Goal: Information Seeking & Learning: Check status

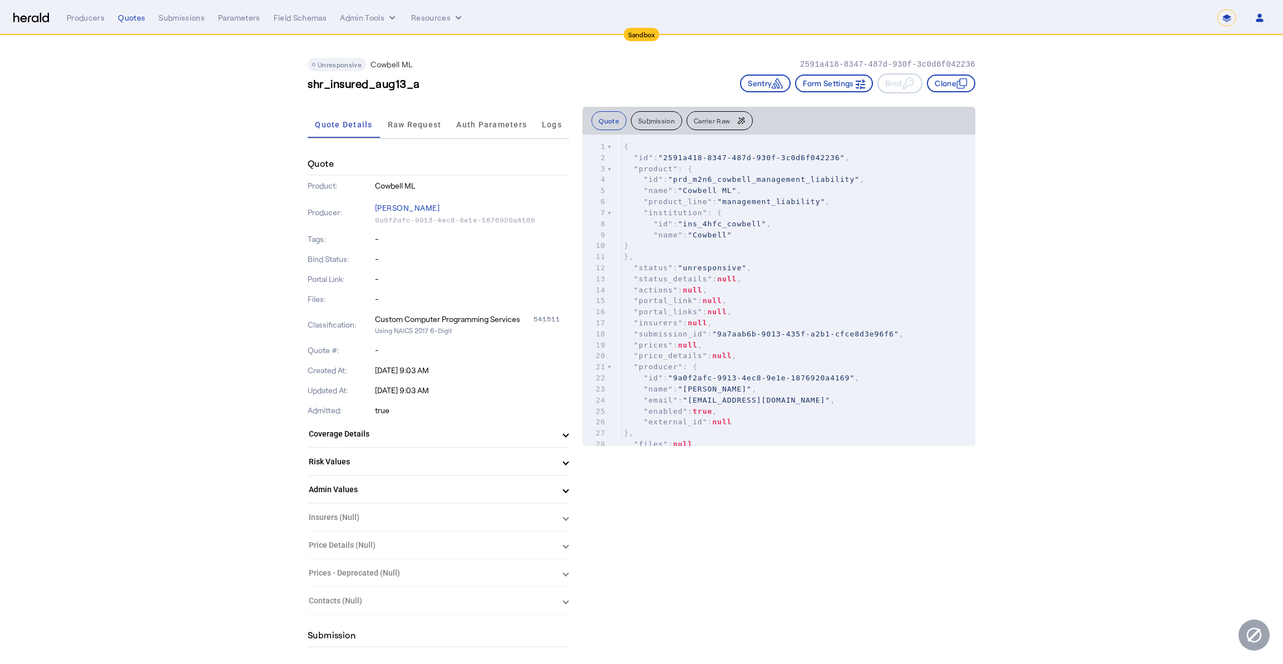
click at [1230, 18] on select "**********" at bounding box center [1226, 17] width 19 height 17
click at [948, 82] on button "Clone" at bounding box center [951, 84] width 48 height 18
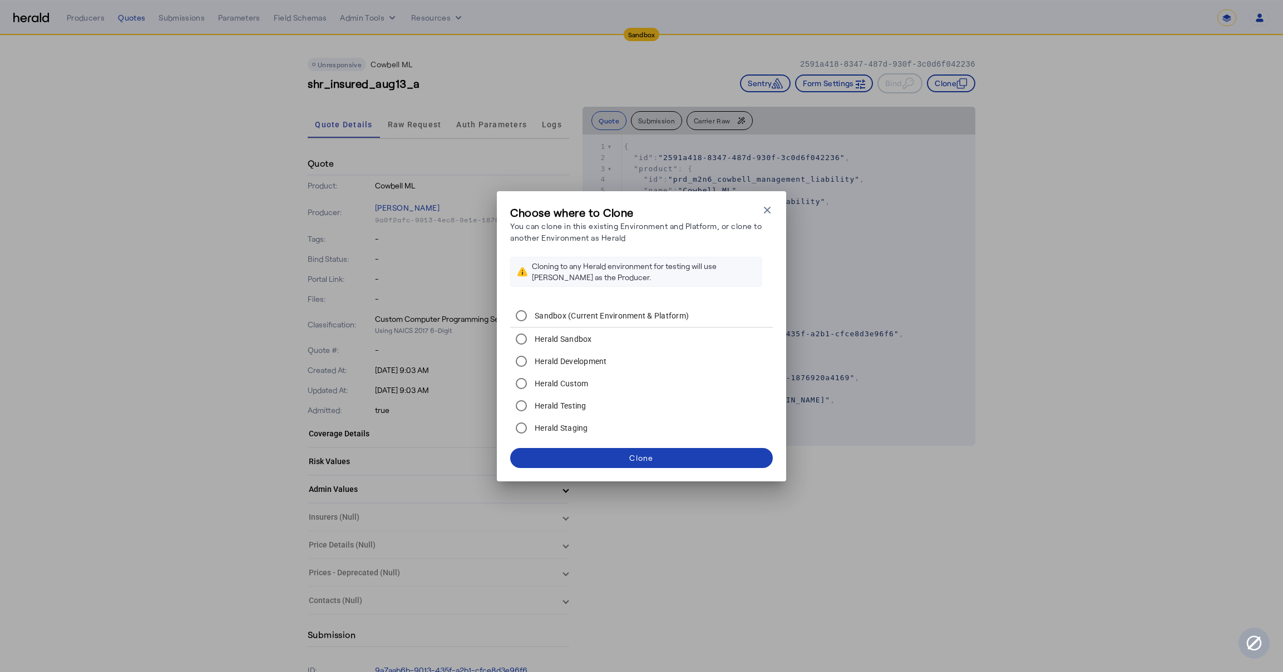
click at [589, 365] on label "Herald Development" at bounding box center [569, 361] width 75 height 11
click at [688, 454] on span at bounding box center [641, 458] width 263 height 27
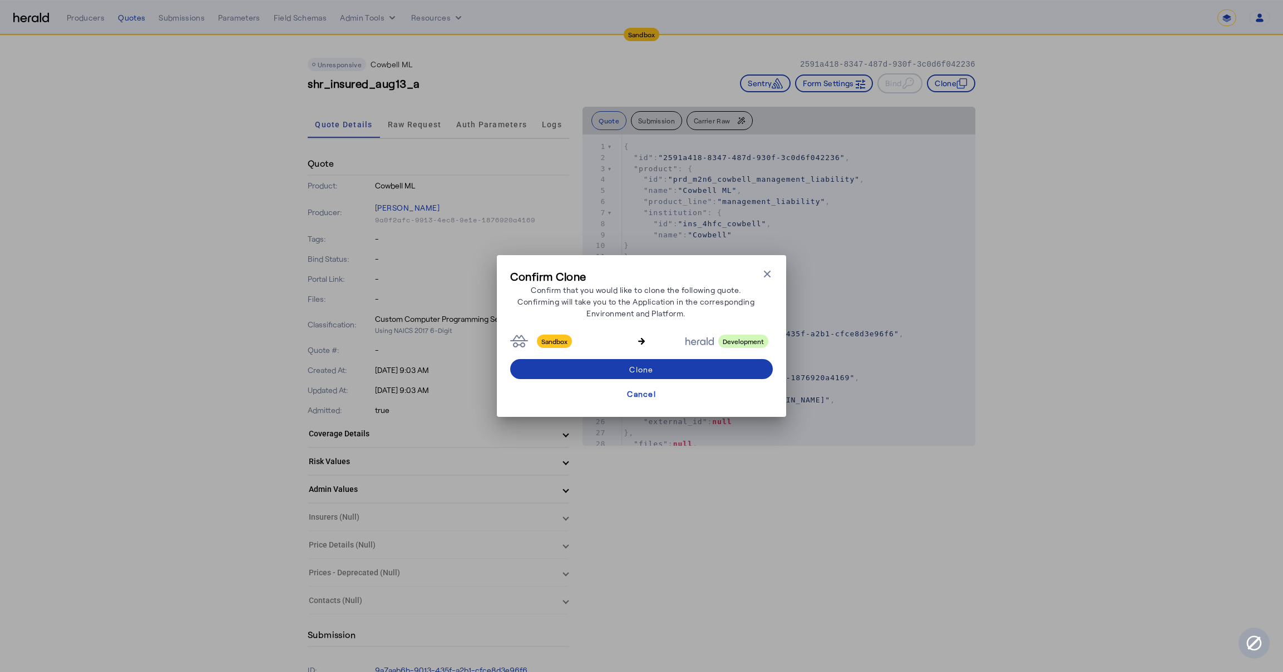
click at [705, 358] on span at bounding box center [641, 369] width 263 height 27
select select "**********"
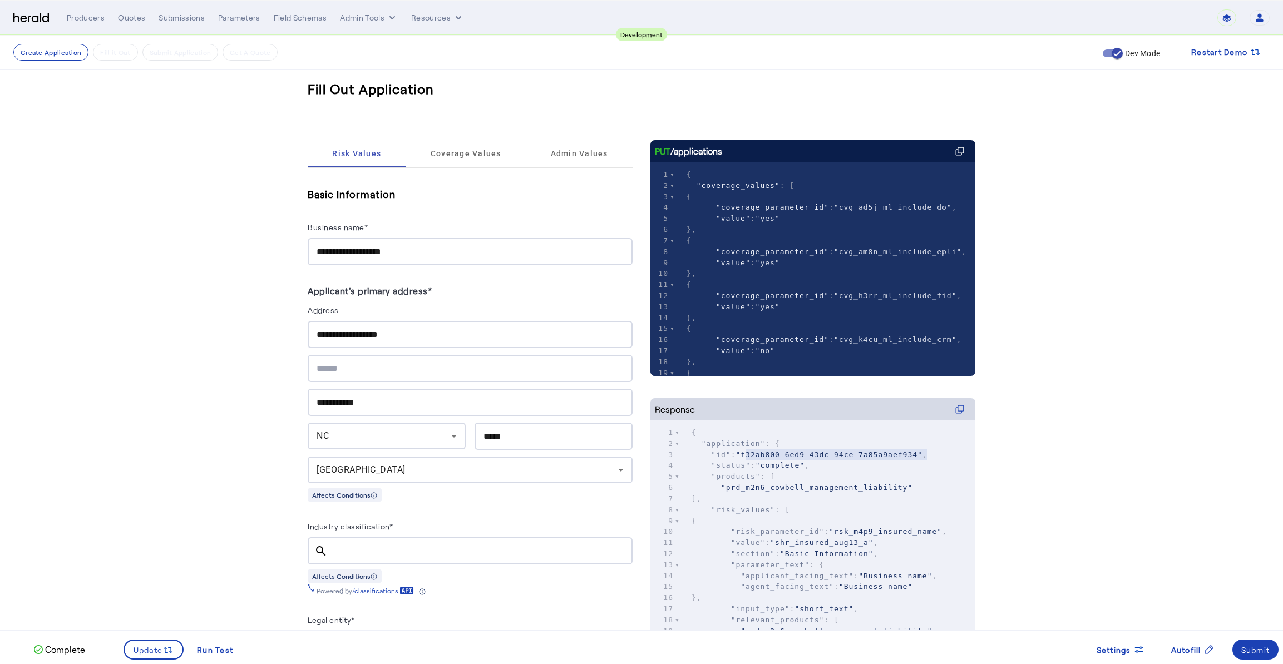
type textarea "**********"
drag, startPoint x: 750, startPoint y: 454, endPoint x: 926, endPoint y: 450, distance: 175.8
click at [922, 451] on span ""f32ab800-6ed9-43dc-94ce-7a85a9aef934"" at bounding box center [828, 455] width 186 height 8
click at [1252, 652] on div "Submit" at bounding box center [1255, 650] width 29 height 12
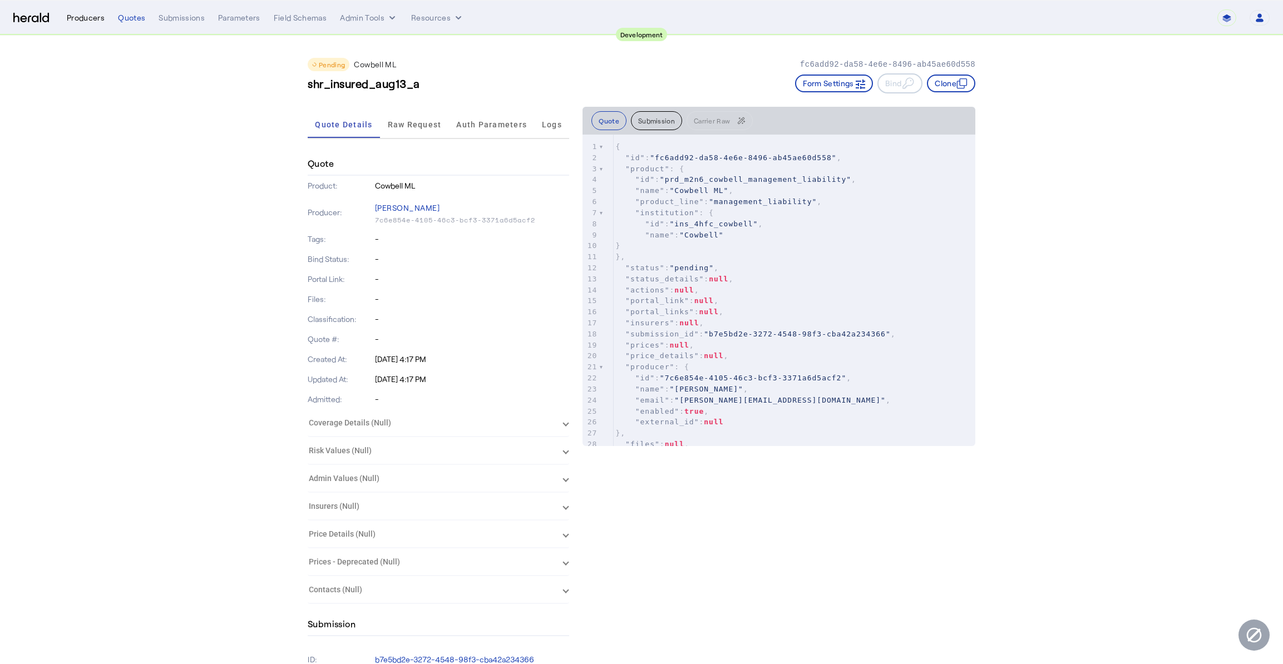
click at [95, 17] on div "Producers" at bounding box center [86, 17] width 38 height 11
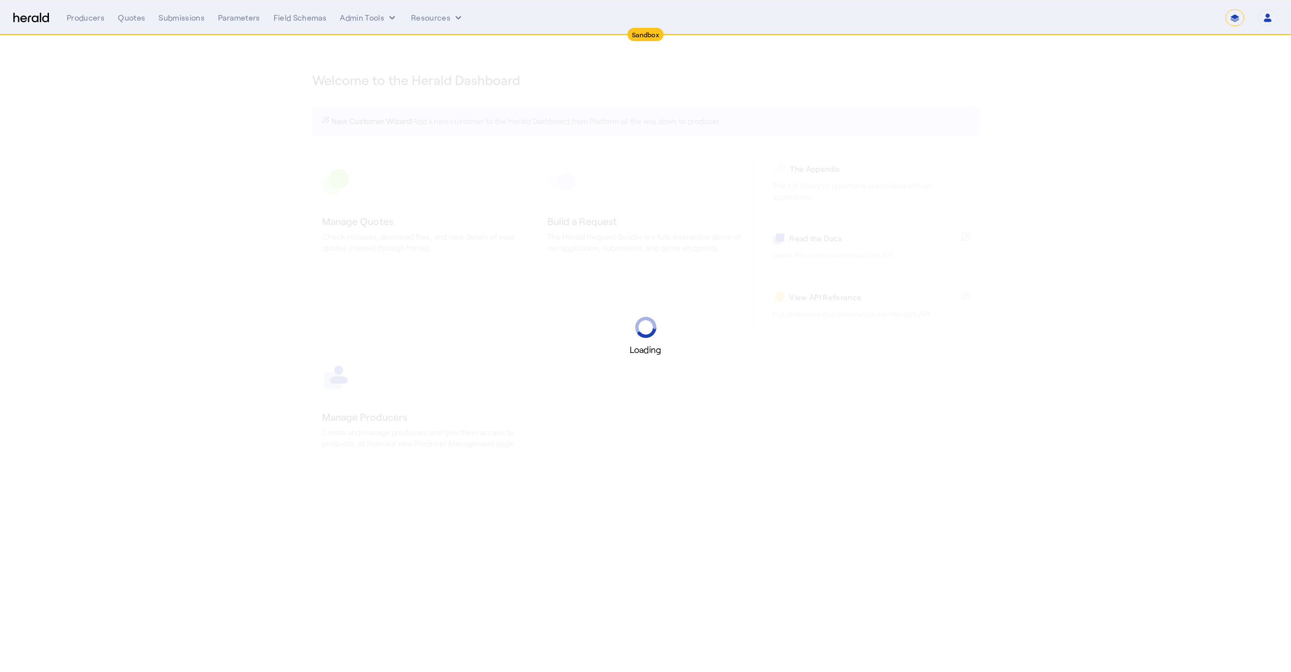
select select "*******"
select select "pfm_2v8p_herald_api"
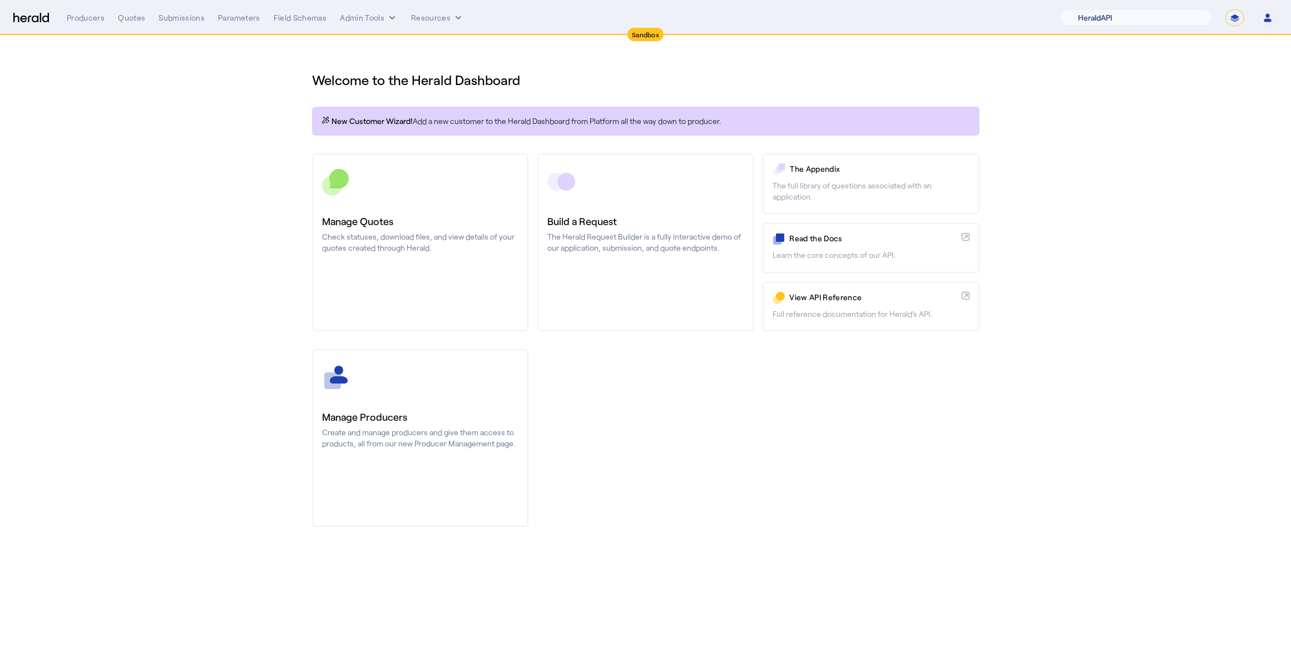
click at [1151, 18] on select "1Fort Acrisure Acturis Affinity Advisors Affinity Risk Agentero AmWins Anzen Ao…" at bounding box center [1136, 17] width 152 height 17
click at [1233, 17] on select "**********" at bounding box center [1234, 17] width 19 height 17
click at [376, 21] on button "Admin Tools" at bounding box center [369, 17] width 58 height 11
click at [385, 67] on span "Products Manager" at bounding box center [388, 67] width 81 height 13
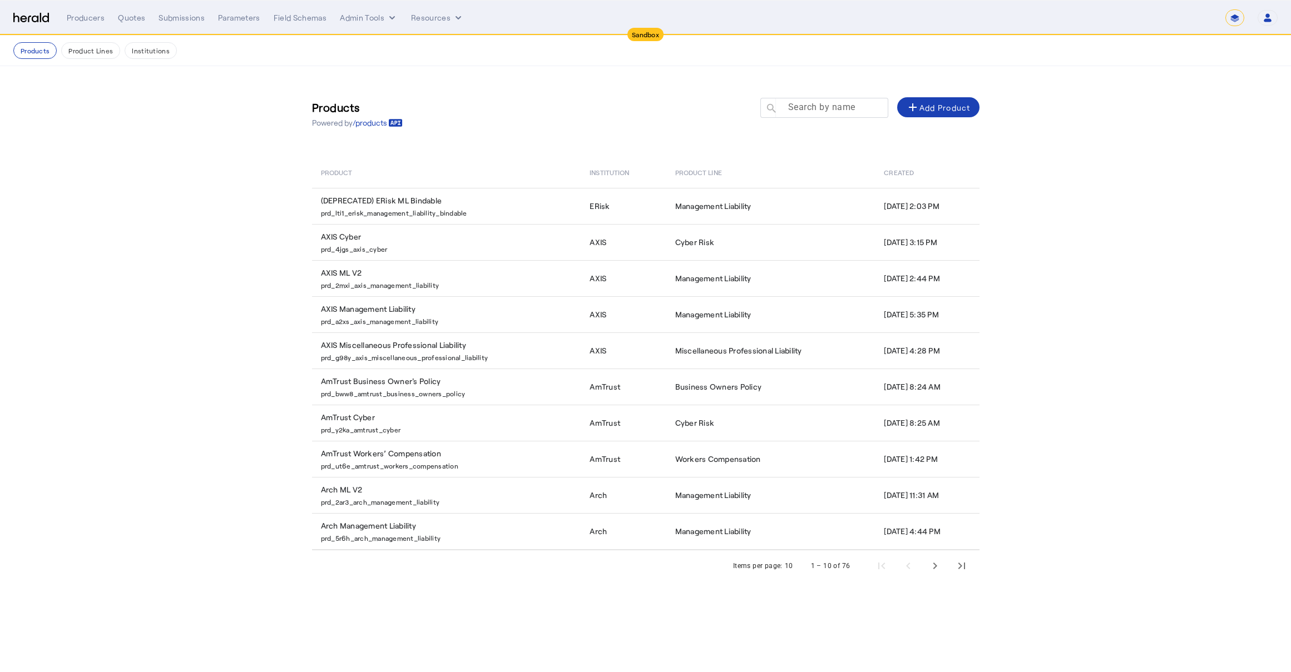
click at [813, 110] on mat-label "Search by name" at bounding box center [821, 107] width 67 height 11
click at [813, 110] on input "Search by name" at bounding box center [829, 107] width 100 height 13
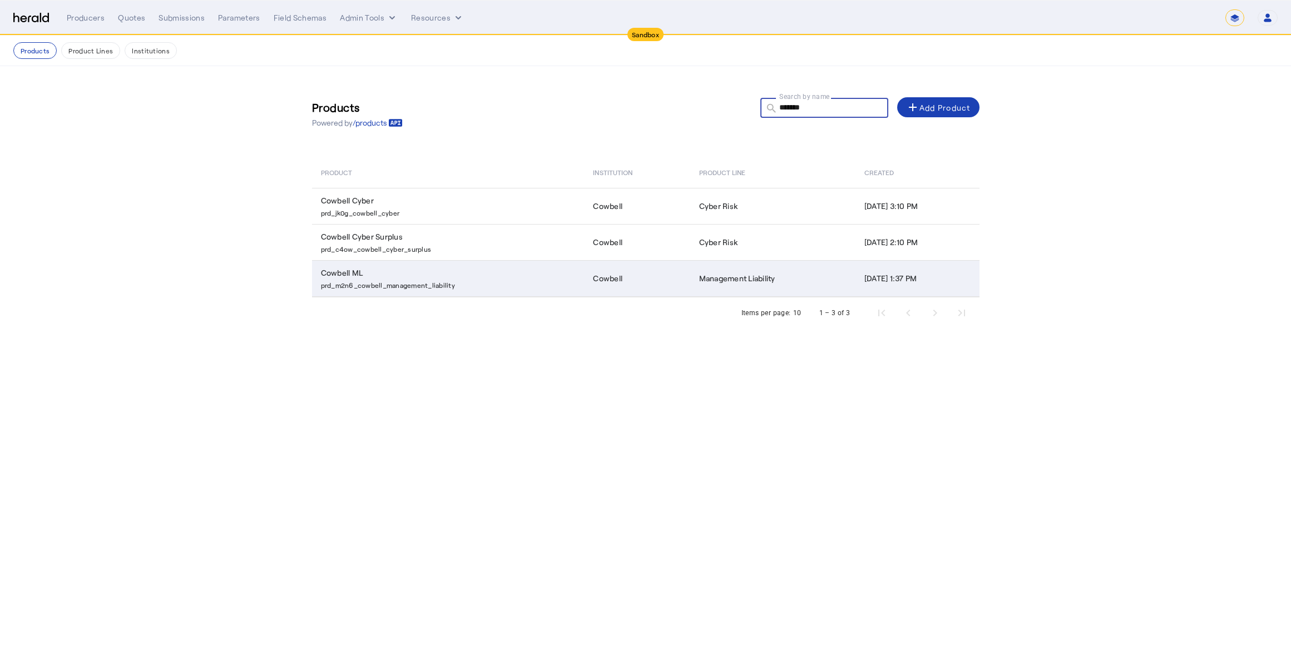
type input "*******"
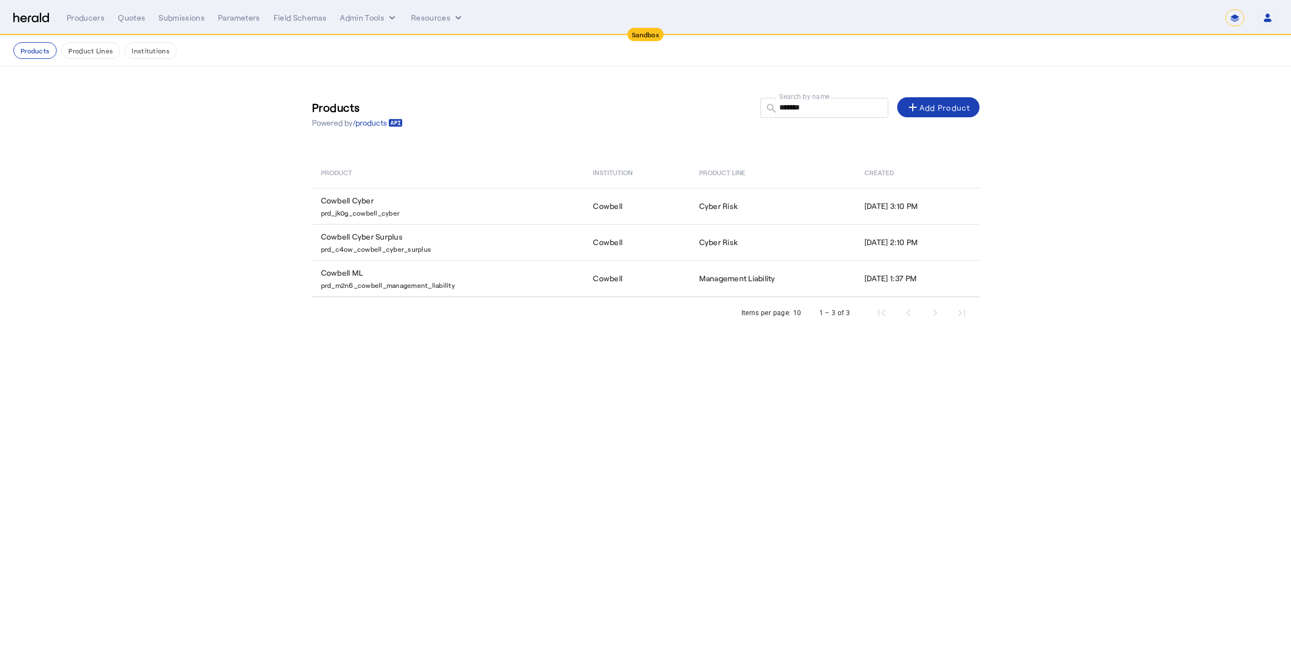
click at [442, 281] on p "prd_m2n6_cowbell_management_liability" at bounding box center [450, 284] width 259 height 11
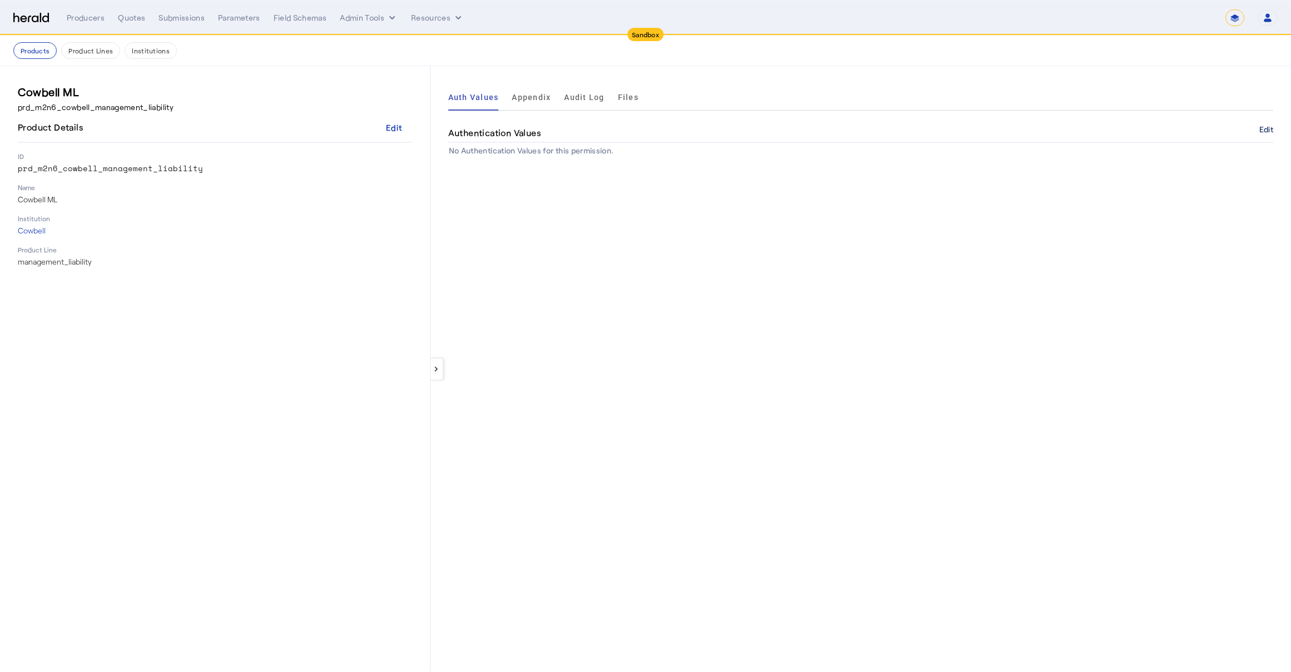
click at [1263, 130] on button "Edit" at bounding box center [1266, 129] width 14 height 7
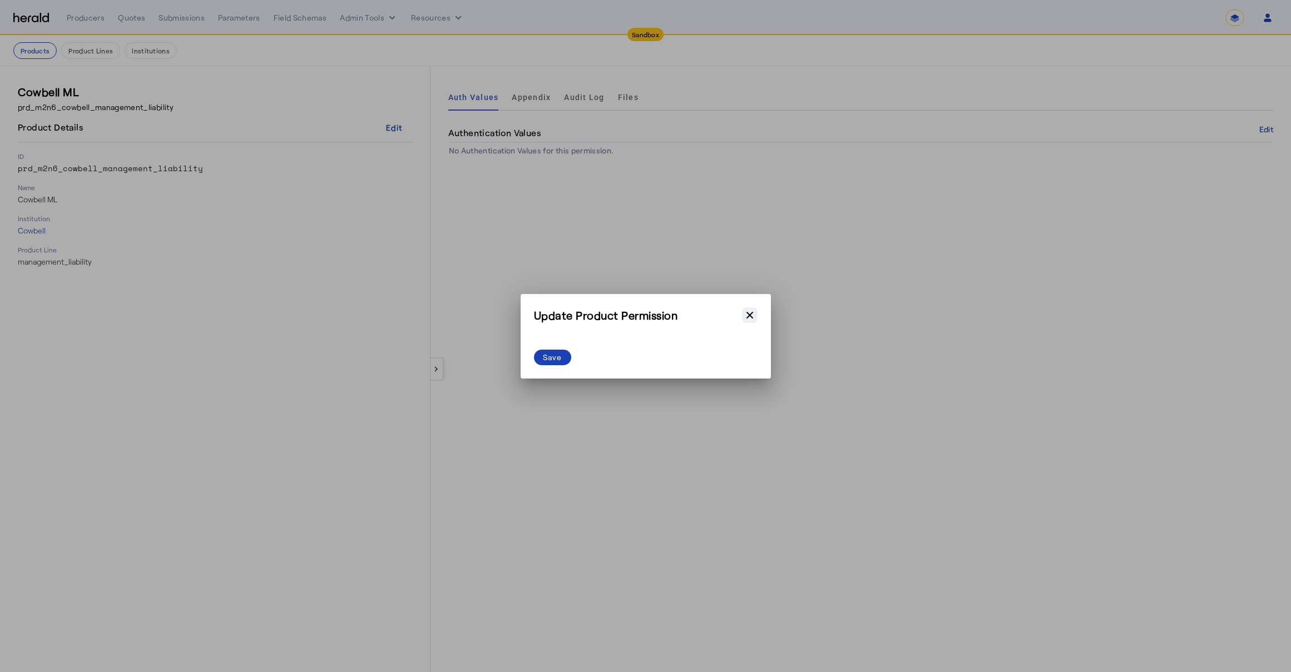
click at [749, 314] on icon "button" at bounding box center [749, 315] width 11 height 11
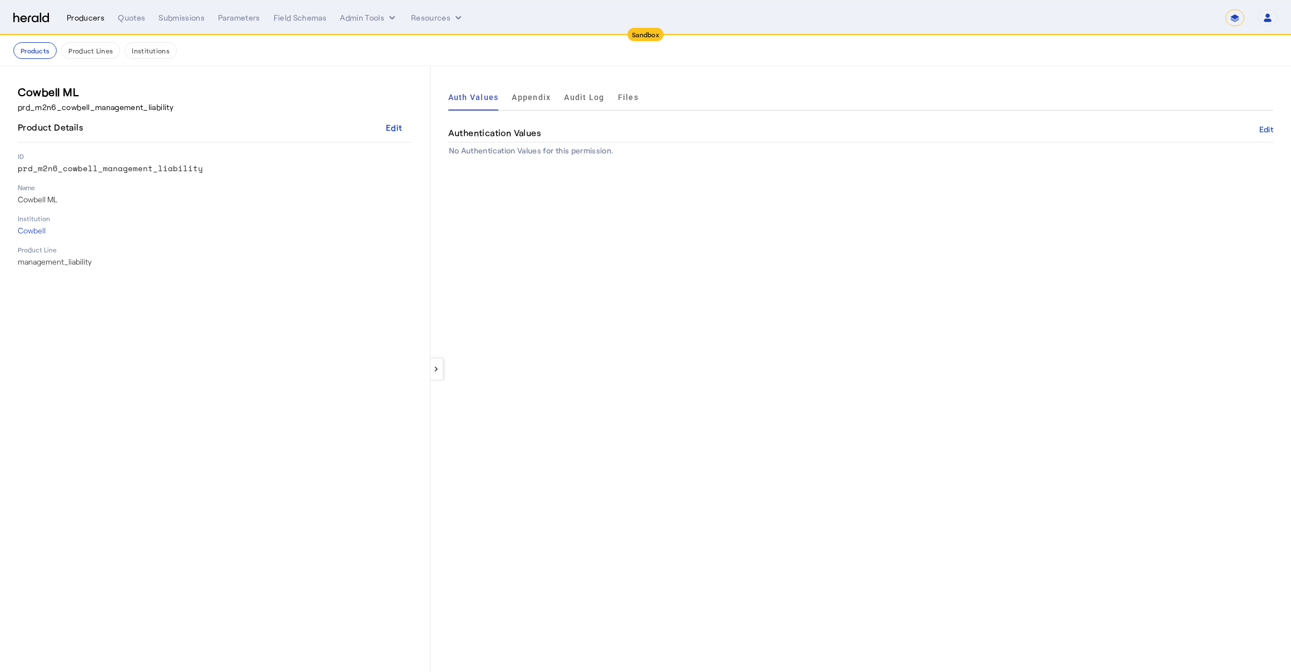
click at [83, 20] on div "Producers" at bounding box center [86, 17] width 38 height 11
select select "pfm_2v8p_herald_api"
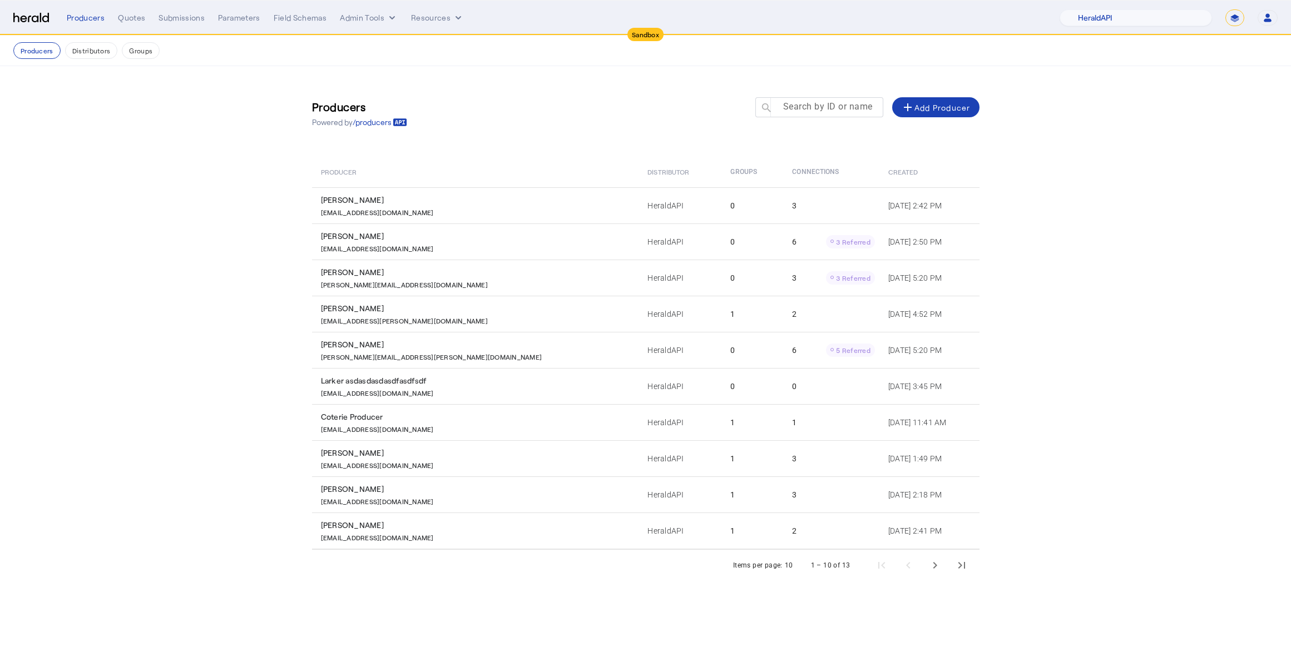
drag, startPoint x: 796, startPoint y: 123, endPoint x: 803, endPoint y: 109, distance: 15.7
click at [799, 122] on div at bounding box center [819, 123] width 128 height 12
click at [803, 103] on mat-label "Search by ID or name" at bounding box center [828, 106] width 90 height 11
click at [803, 103] on input "Search by ID or name" at bounding box center [824, 106] width 100 height 13
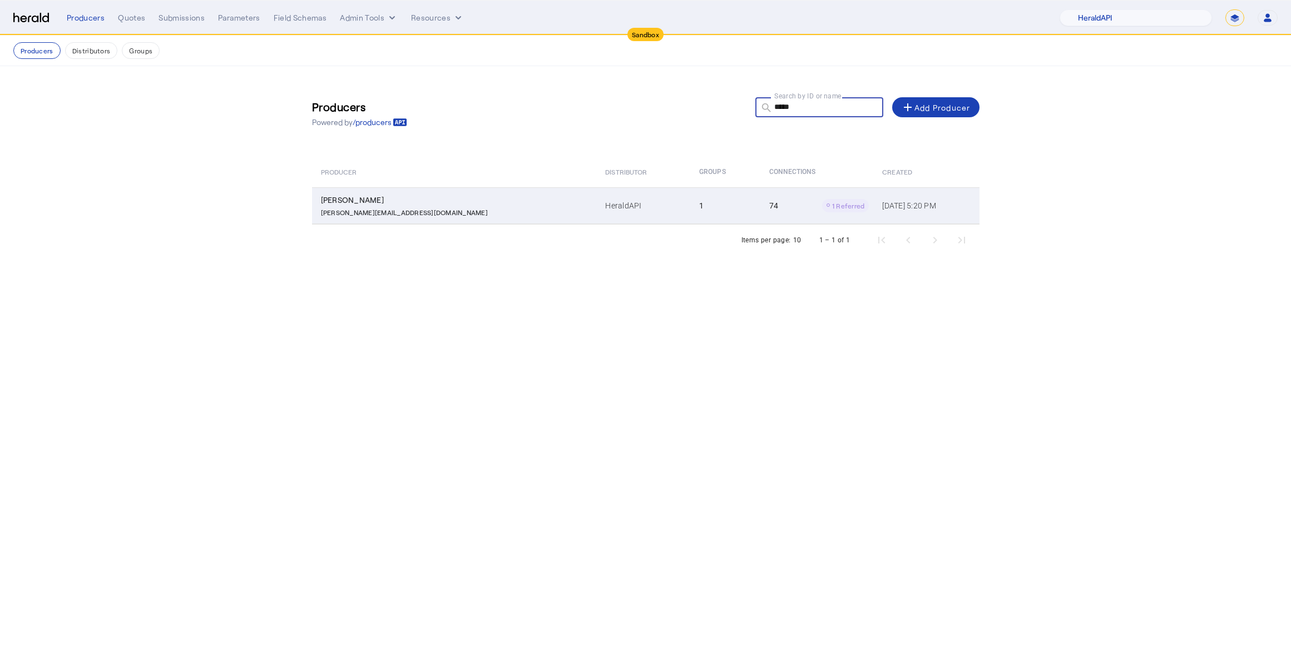
type input "*****"
click at [373, 190] on td "Misty Adamson [EMAIL_ADDRESS][DOMAIN_NAME]" at bounding box center [454, 205] width 285 height 37
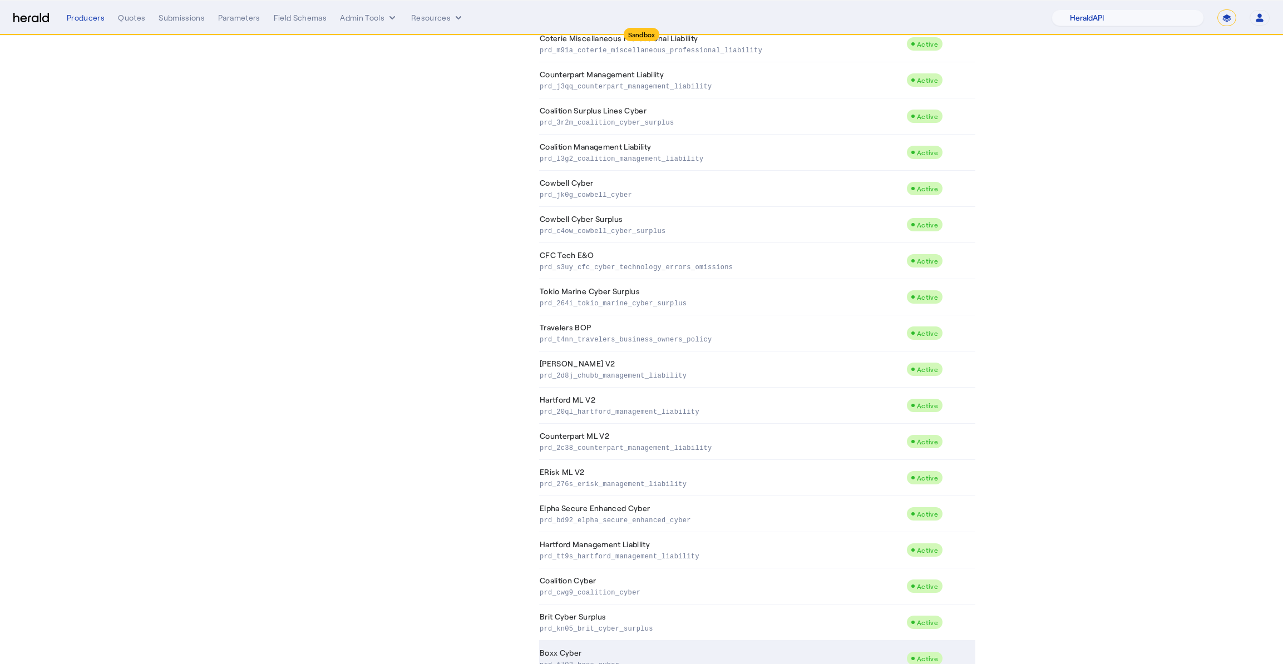
scroll to position [2205, 0]
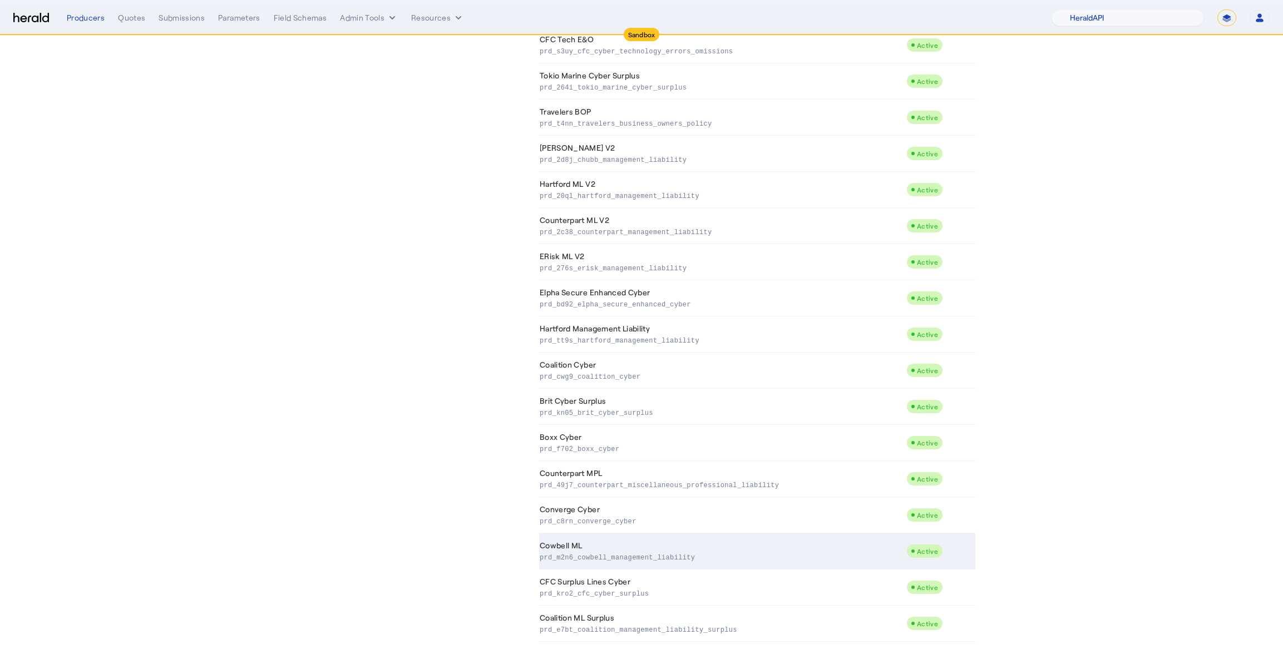
click at [669, 561] on p "prd_m2n6_cowbell_management_liability" at bounding box center [721, 556] width 362 height 11
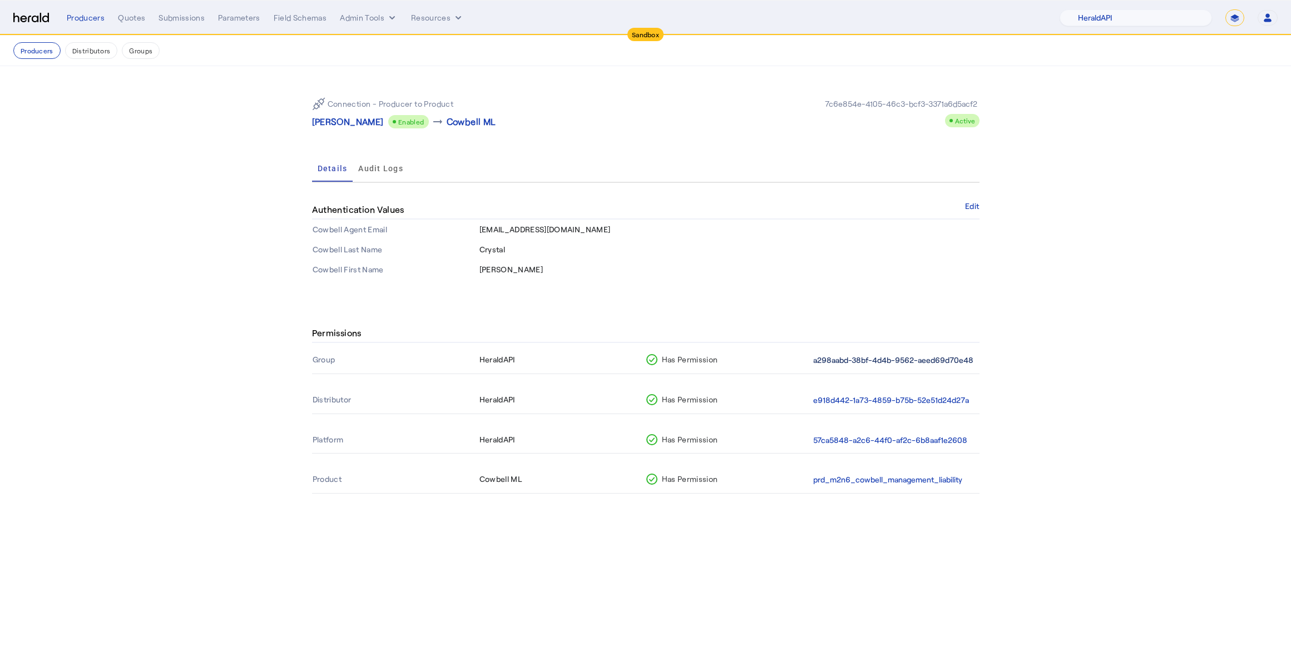
click at [896, 358] on button "a298aabd-38bf-4d4b-9562-aeed69d70e48" at bounding box center [893, 360] width 160 height 13
click at [849, 396] on button "e918d442-1a73-4859-b75b-52e51d24d27a" at bounding box center [891, 400] width 156 height 13
click at [843, 445] on button "57ca5848-a2c6-44f0-af2c-6b8aaf1e2608" at bounding box center [890, 440] width 154 height 13
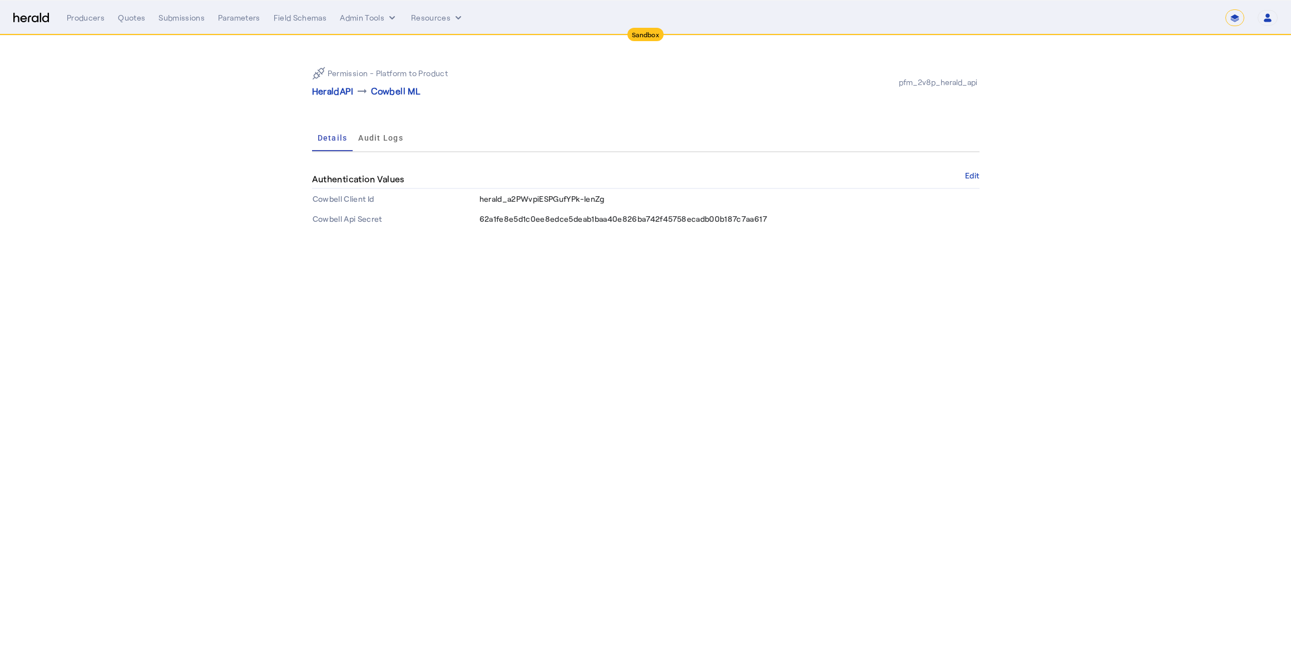
click at [550, 201] on span "herald_a2PWvpiESPGufYPk-IenZg" at bounding box center [541, 198] width 125 height 9
click at [551, 192] on td "herald_a2PWvpiESPGufYPk-IenZg" at bounding box center [729, 199] width 501 height 20
click at [550, 194] on span "herald_a2PWvpiESPGufYPk-IenZg" at bounding box center [541, 198] width 125 height 9
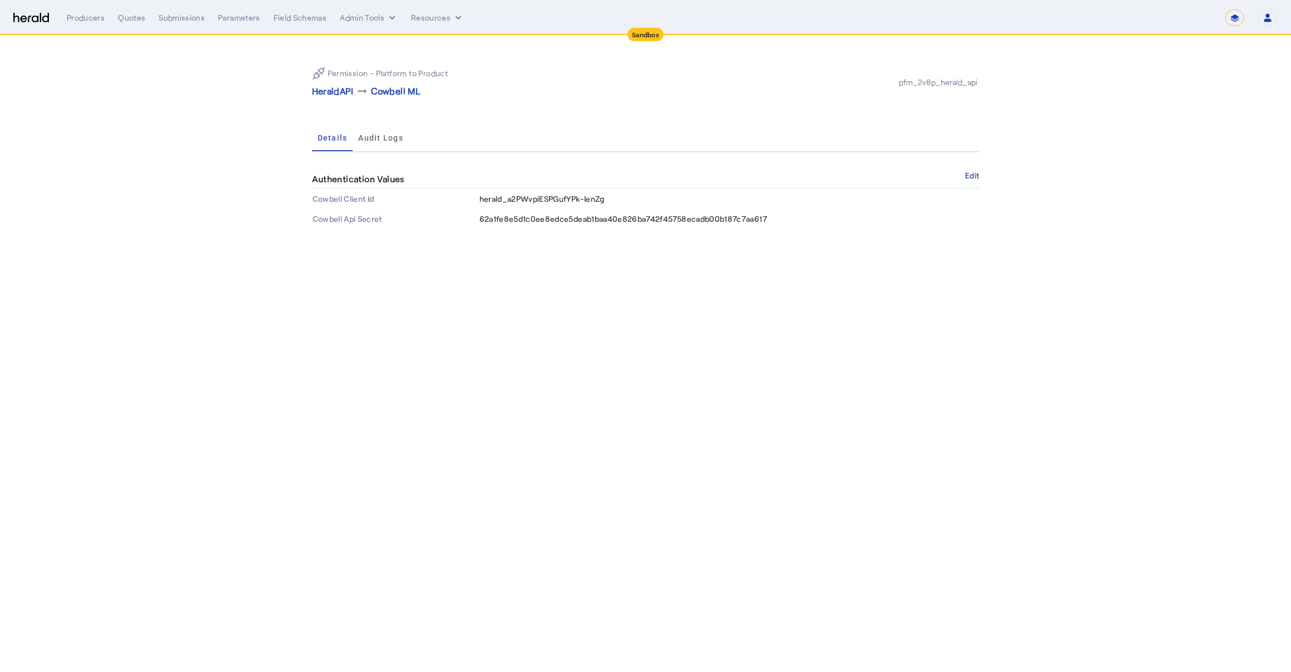
click at [548, 200] on span "herald_a2PWvpiESPGufYPk-IenZg" at bounding box center [541, 198] width 125 height 9
copy span "herald_a2PWvpiESPGufYPk-IenZg"
click at [524, 222] on span "62a1fe8e5d1c0ee8edce5deab1baa40e826ba742f45758ecadb00b187c7aa617" at bounding box center [623, 218] width 288 height 9
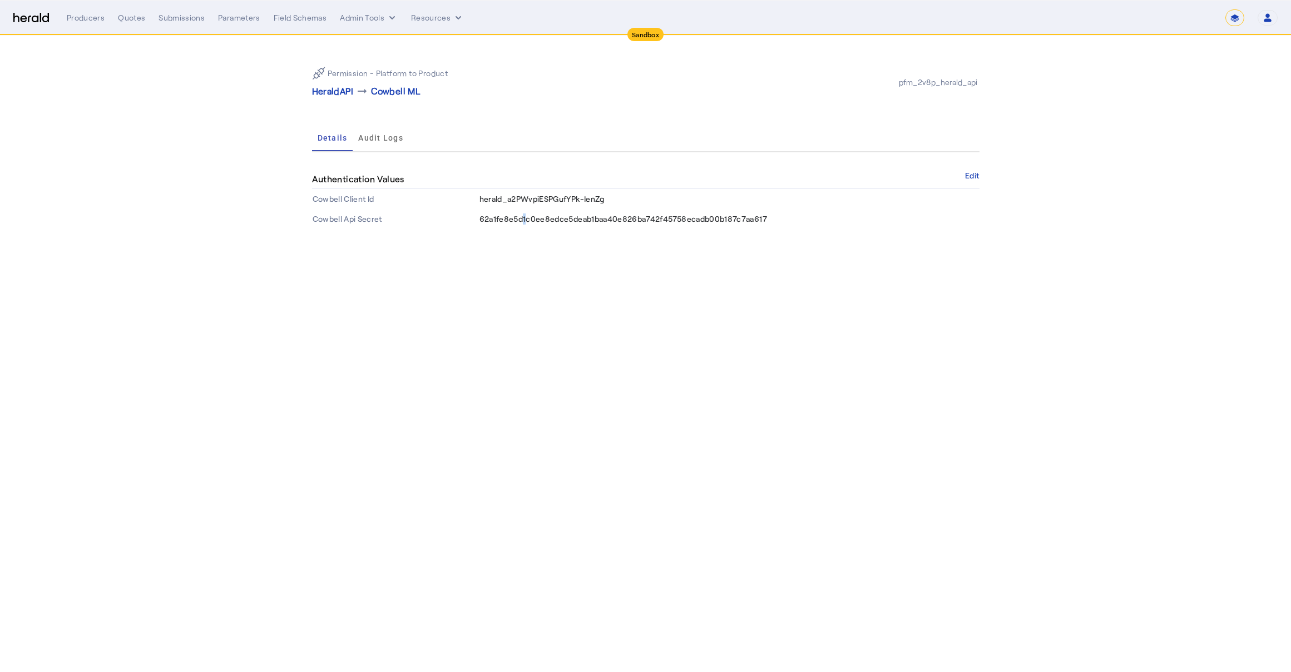
click at [524, 222] on span "62a1fe8e5d1c0ee8edce5deab1baa40e826ba742f45758ecadb00b187c7aa617" at bounding box center [623, 218] width 288 height 9
copy span "62a1fe8e5d1c0ee8edce5deab1baa40e826ba742f45758ecadb00b187c7aa617"
select select "pfm_2v8p_herald_api"
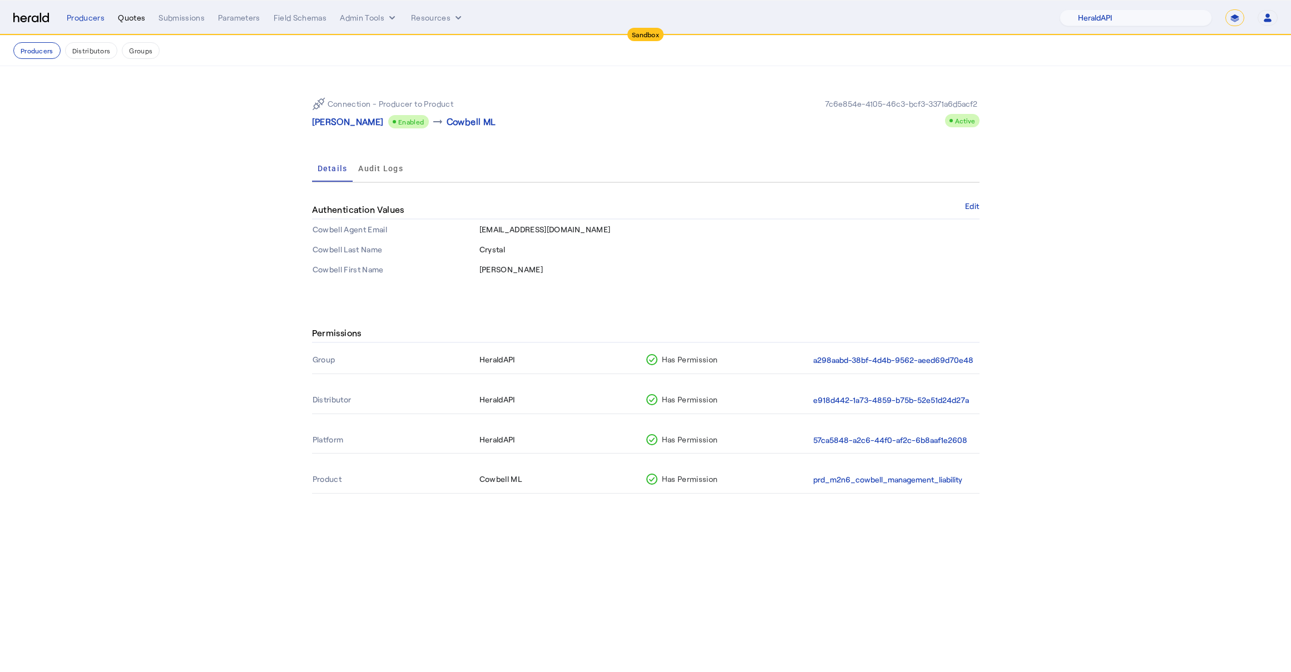
click at [133, 13] on div "Quotes" at bounding box center [131, 17] width 27 height 11
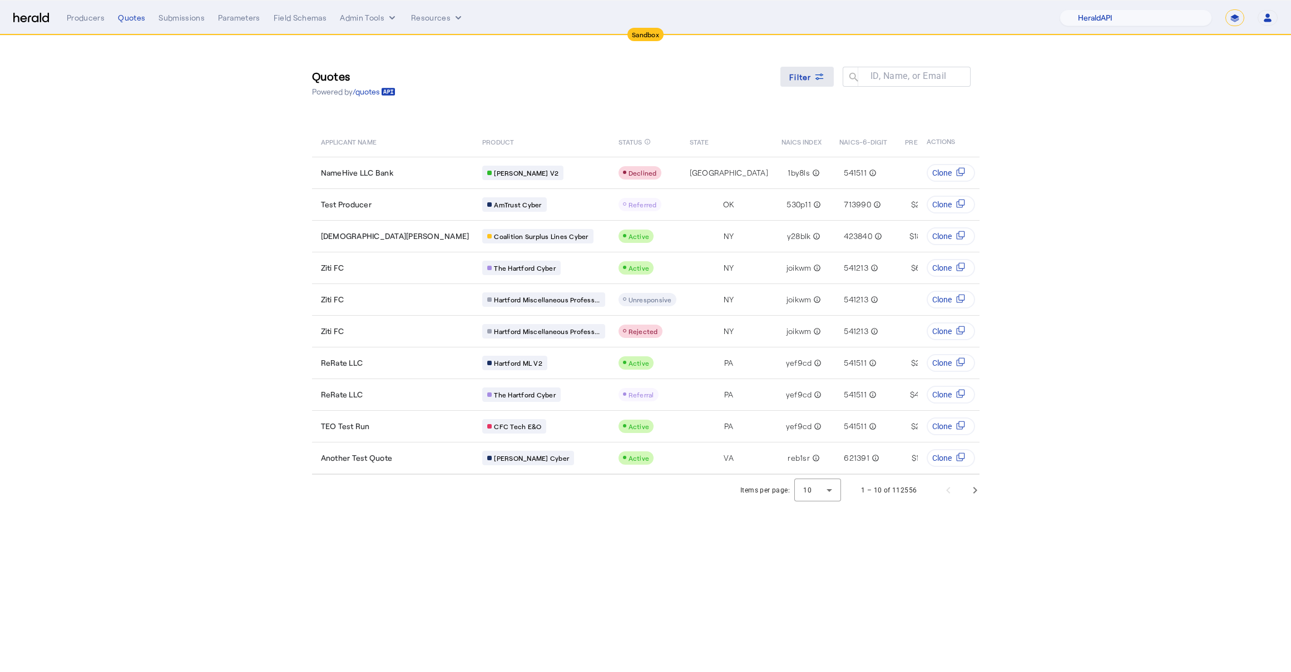
click at [816, 81] on icon at bounding box center [819, 76] width 11 height 11
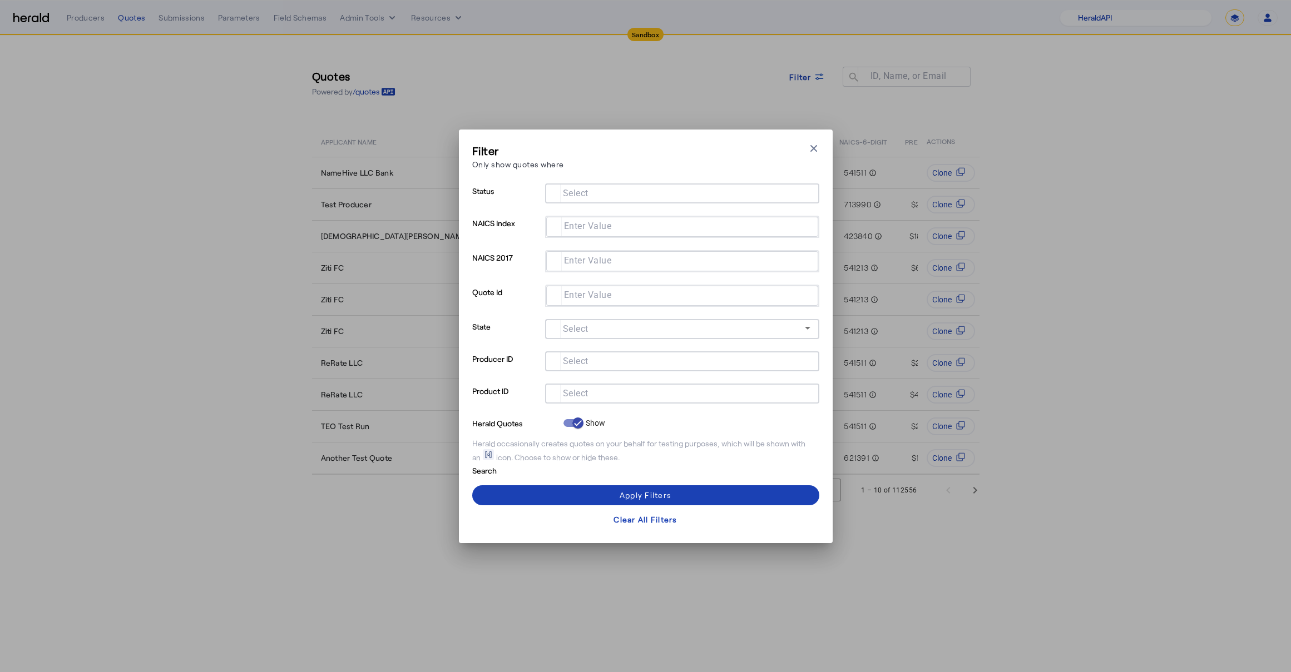
click at [573, 393] on mat-label "Select" at bounding box center [576, 393] width 26 height 11
click at [573, 393] on input "Select" at bounding box center [680, 392] width 252 height 13
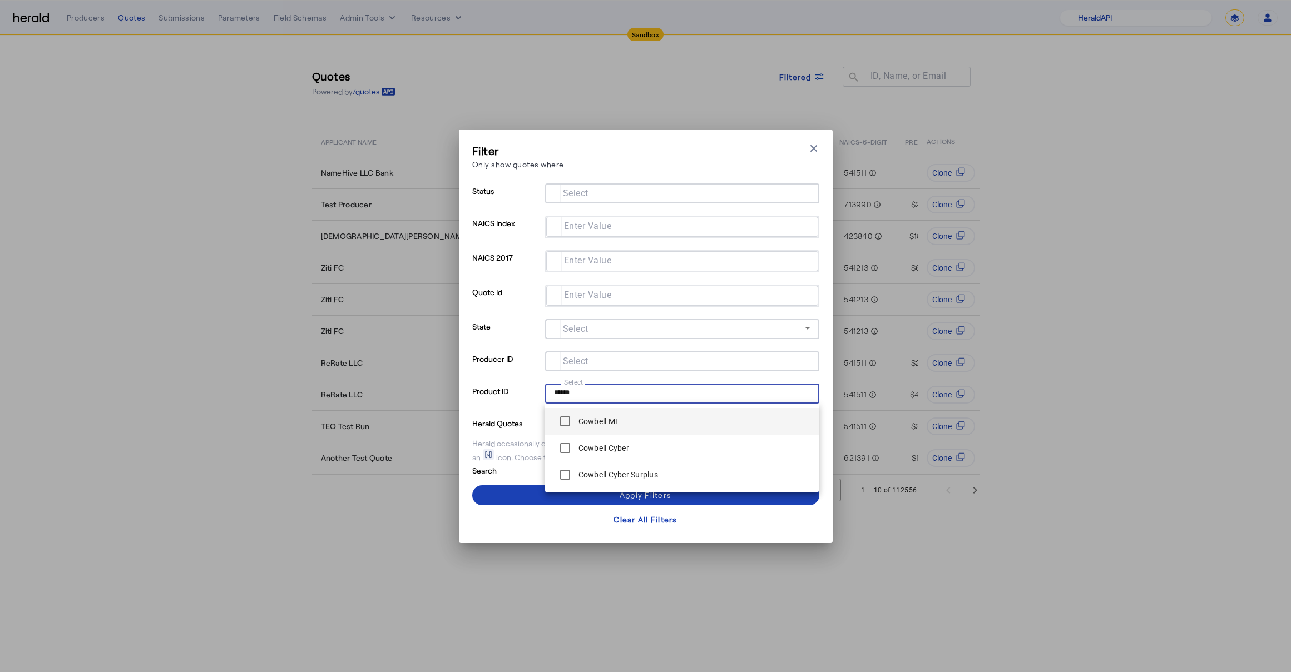
type input "******"
click at [636, 417] on span "Cowbell ML" at bounding box center [682, 421] width 256 height 22
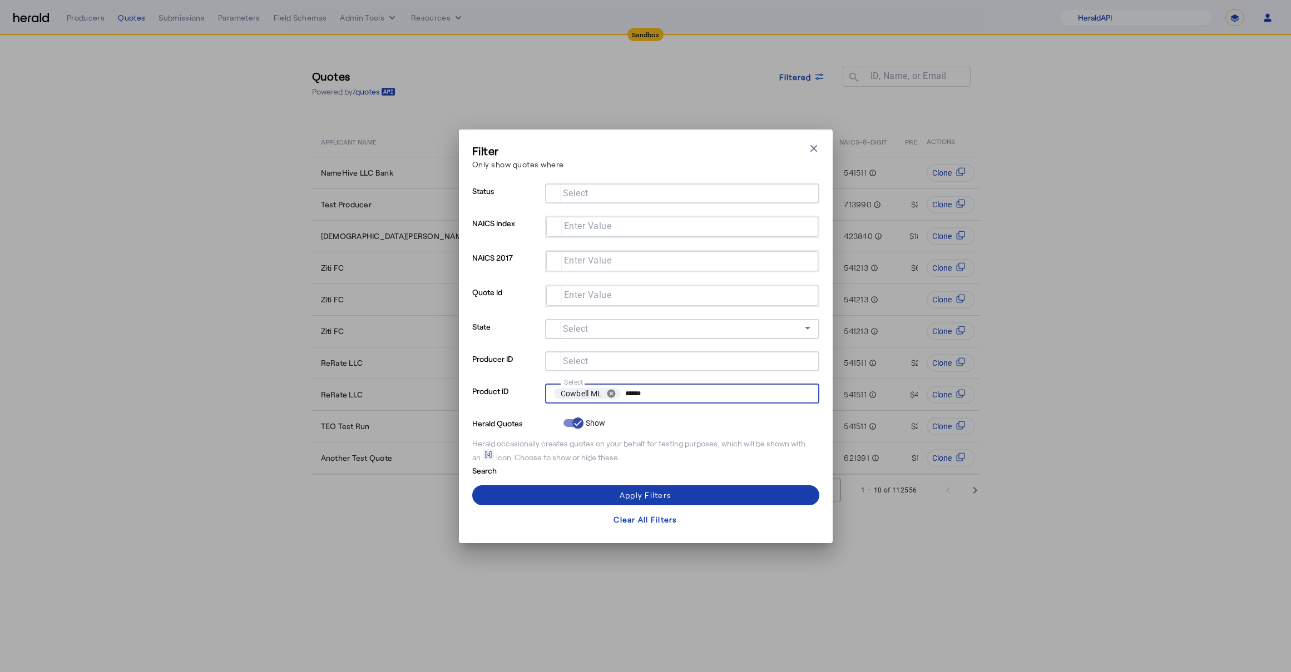
click at [746, 501] on span at bounding box center [645, 495] width 347 height 27
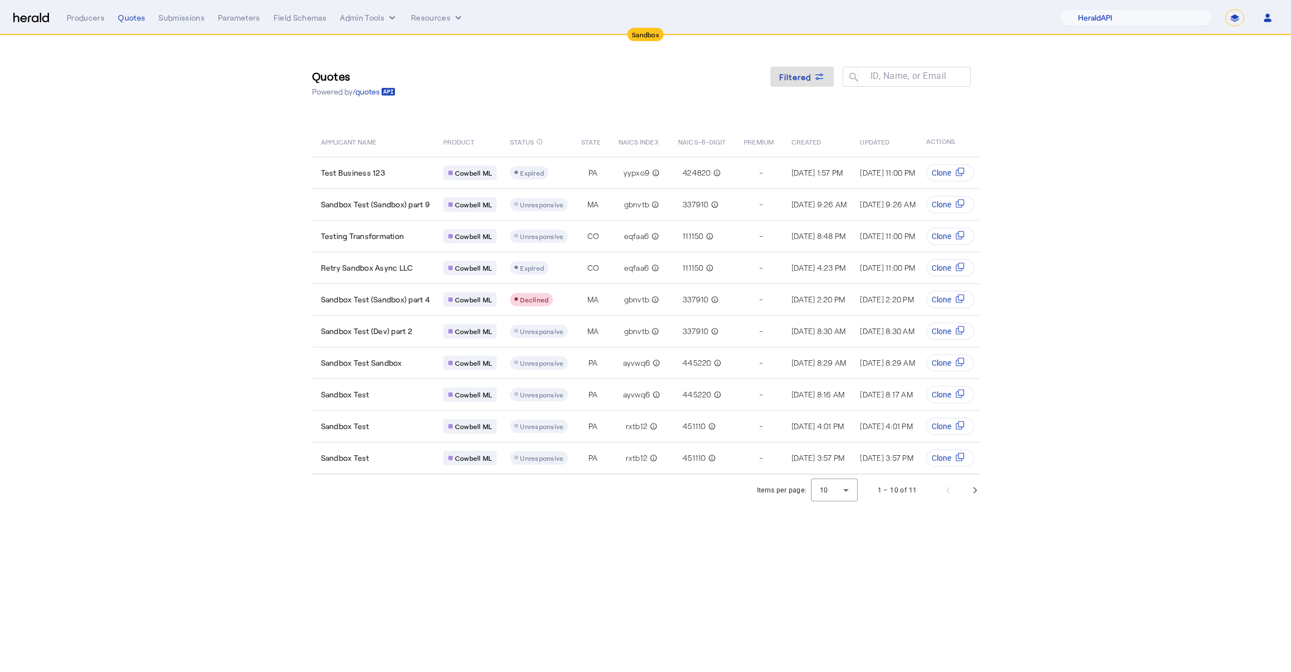
click at [1234, 18] on select "**********" at bounding box center [1234, 17] width 19 height 17
select select "**********"
click at [1225, 9] on select "**********" at bounding box center [1234, 17] width 19 height 17
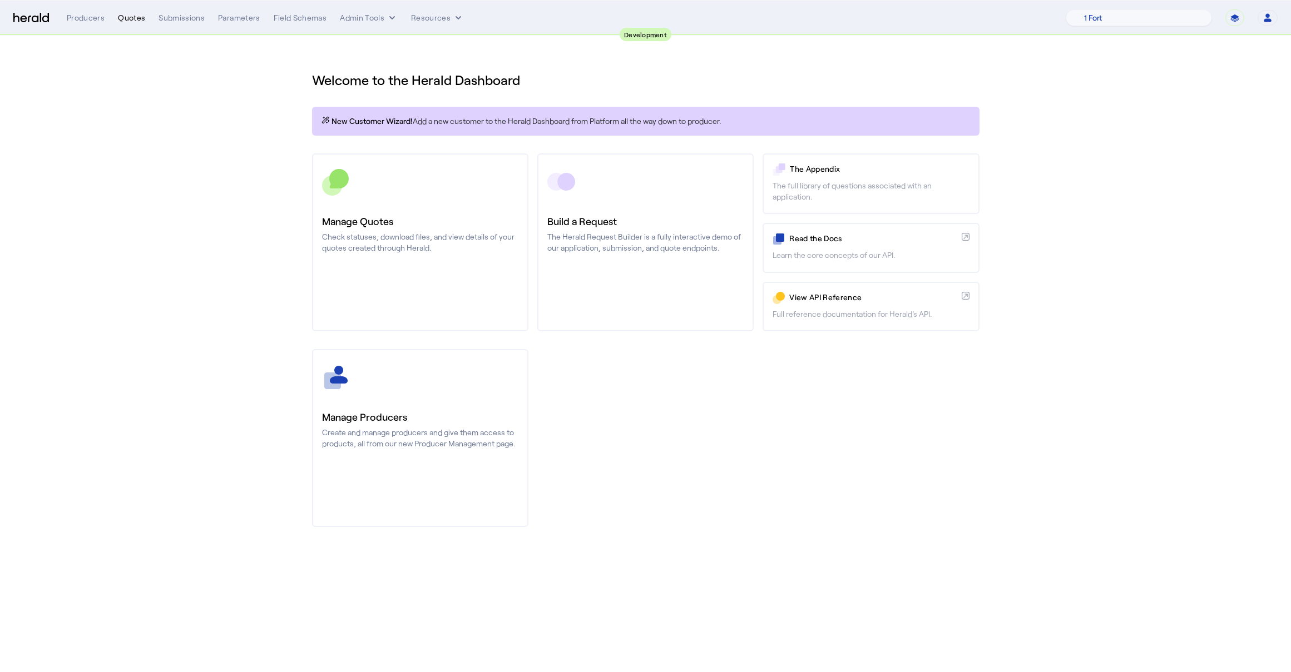
click at [135, 21] on div "Quotes" at bounding box center [131, 17] width 27 height 11
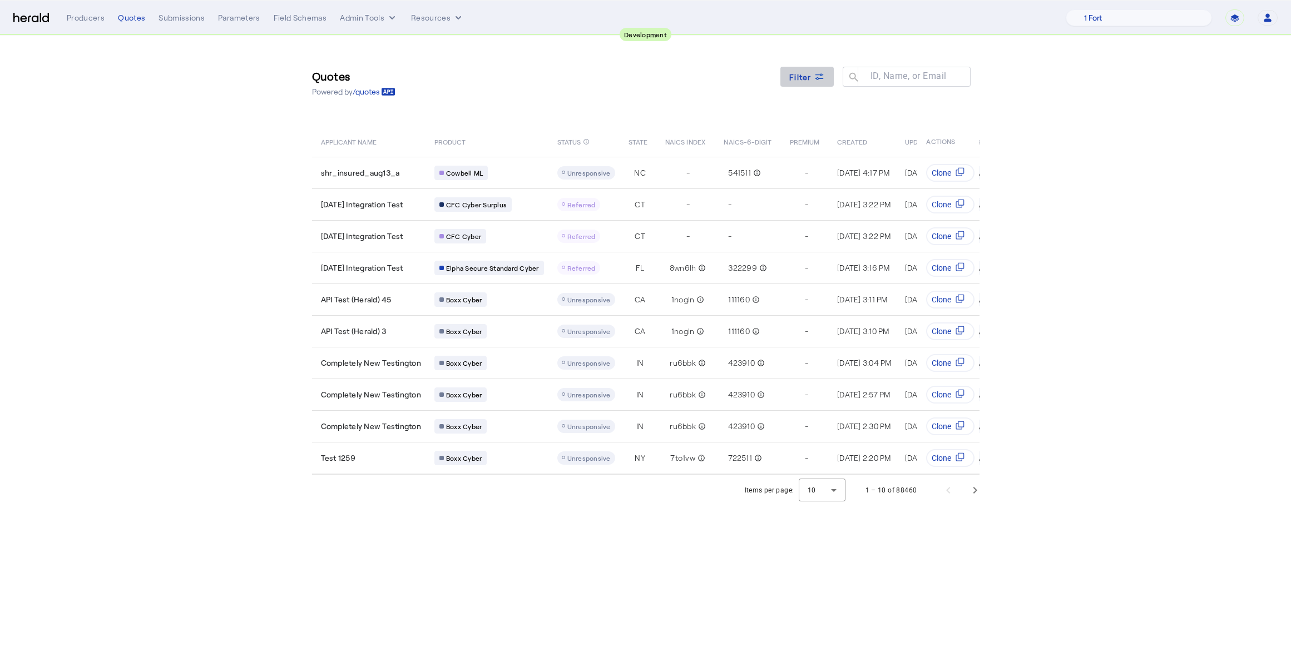
click at [805, 85] on span at bounding box center [806, 76] width 53 height 27
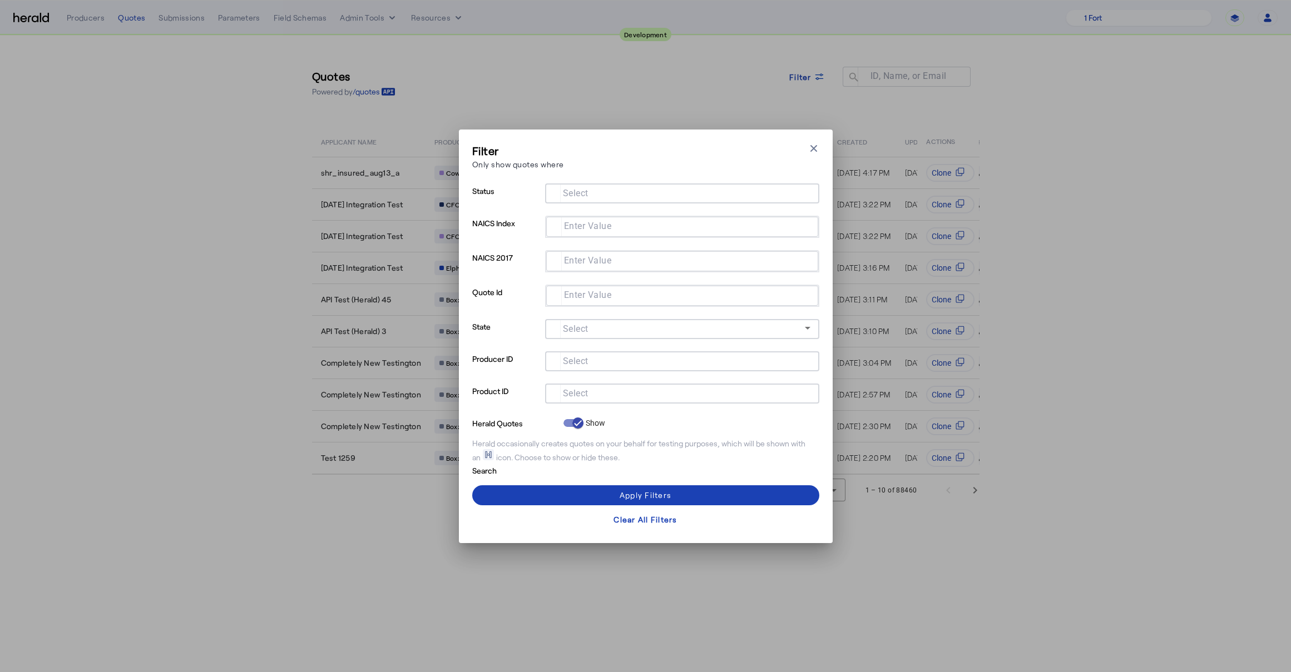
click at [622, 197] on input "Select" at bounding box center [680, 192] width 252 height 13
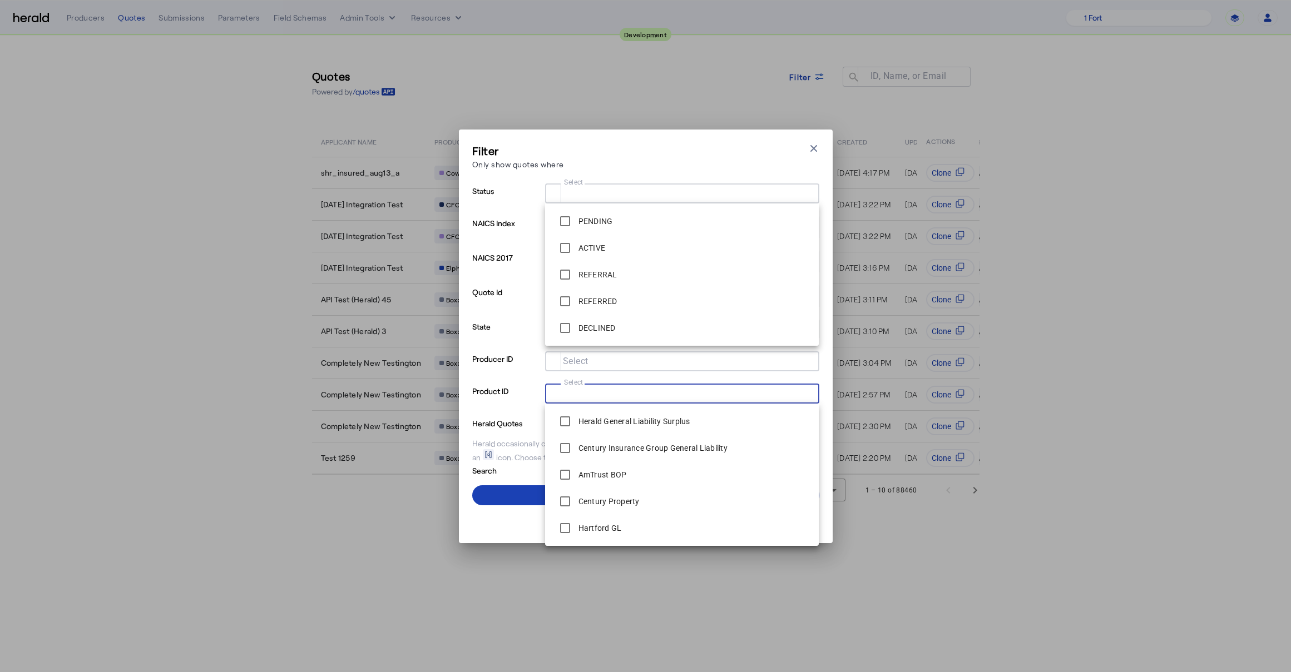
click at [610, 392] on input "Select" at bounding box center [680, 392] width 252 height 13
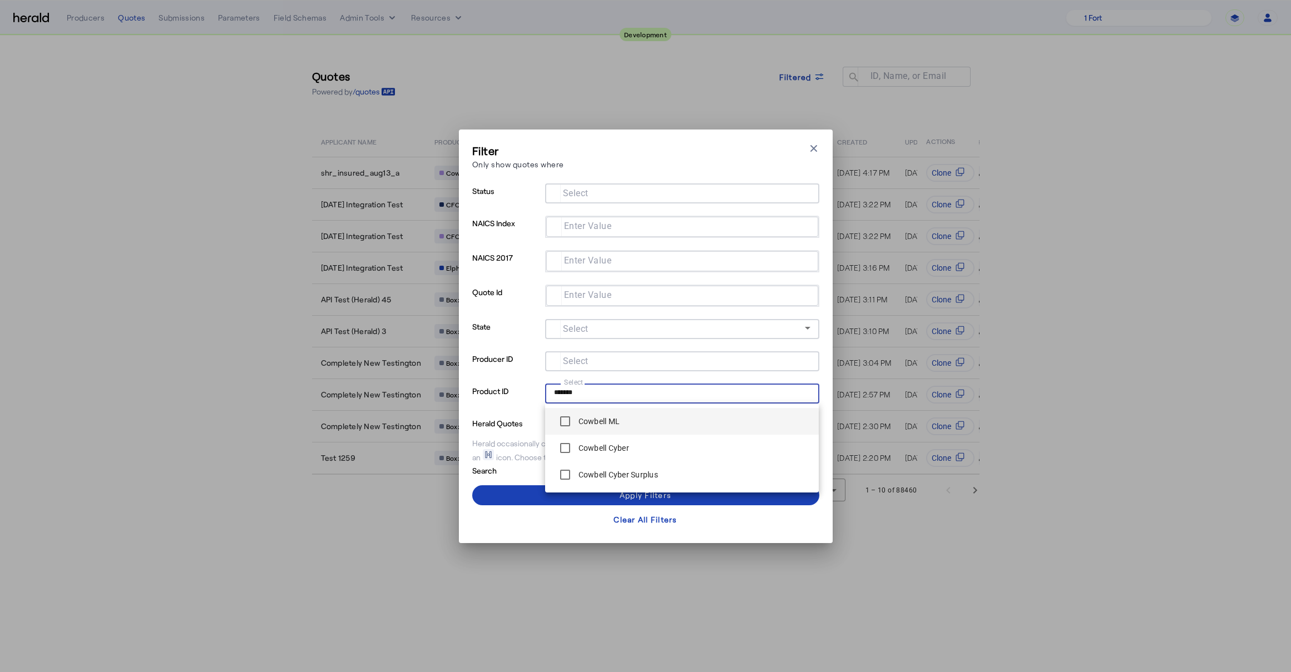
type input "*******"
click at [622, 412] on span "Cowbell ML" at bounding box center [682, 421] width 256 height 22
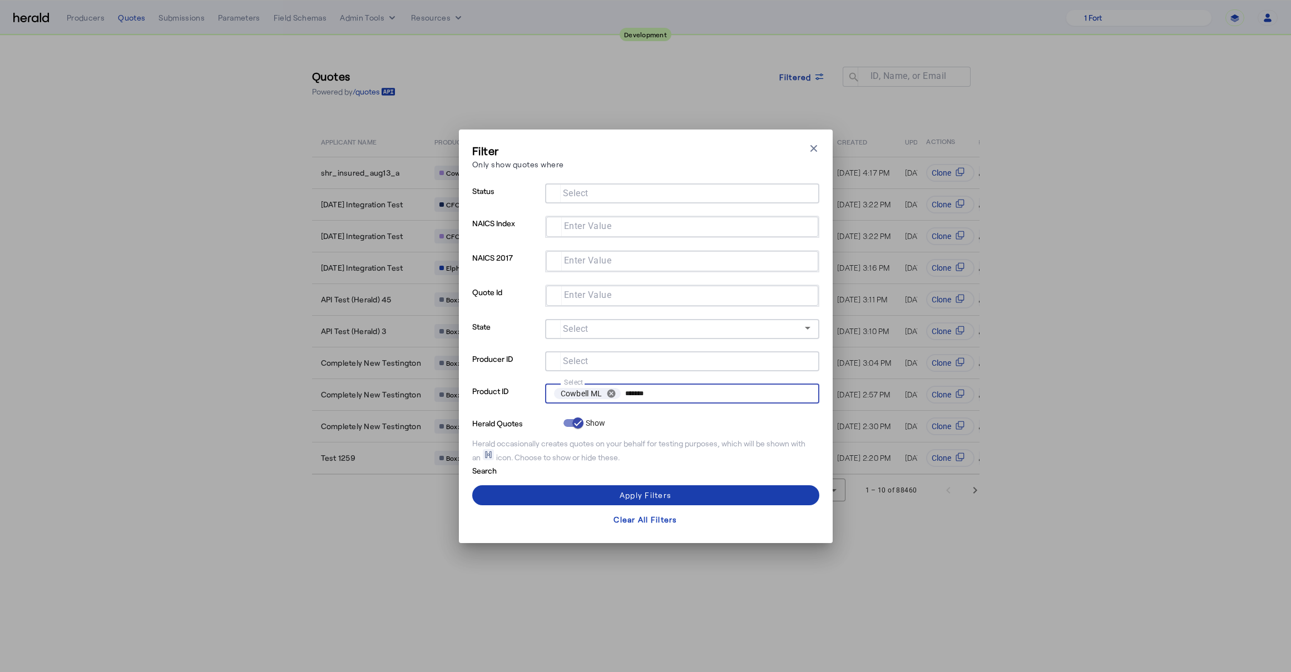
click at [681, 489] on span at bounding box center [645, 495] width 347 height 27
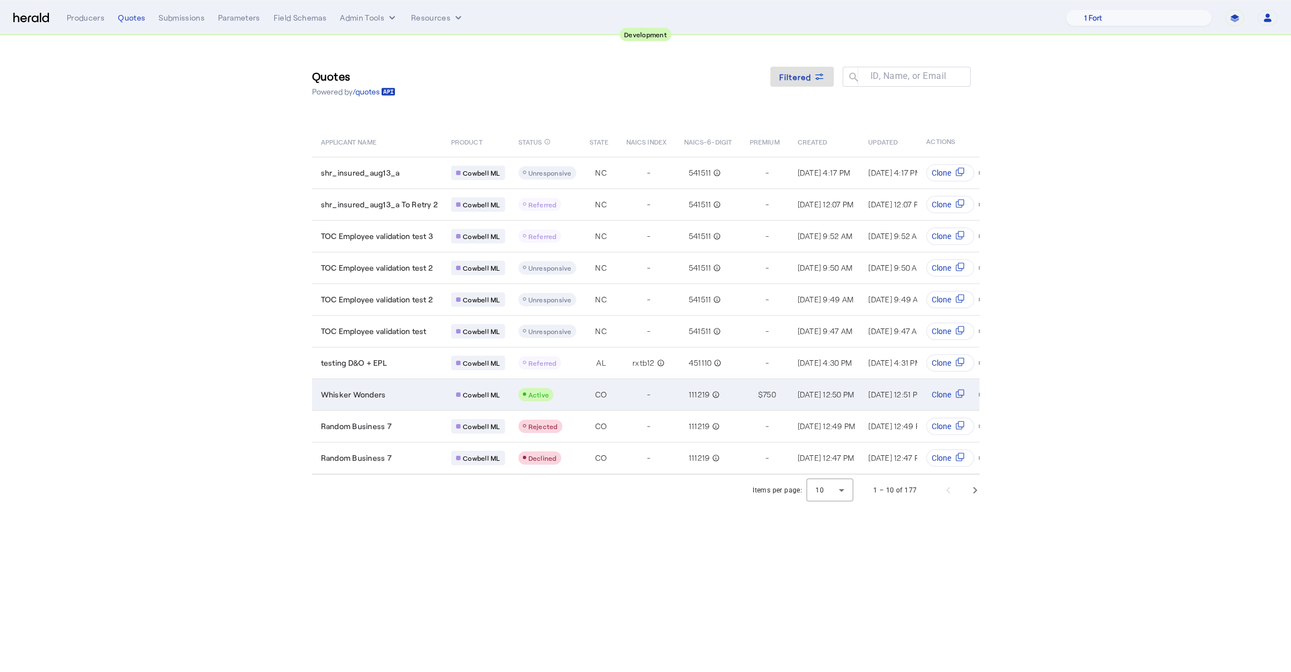
click at [393, 399] on div "Whisker Wonders" at bounding box center [379, 394] width 117 height 11
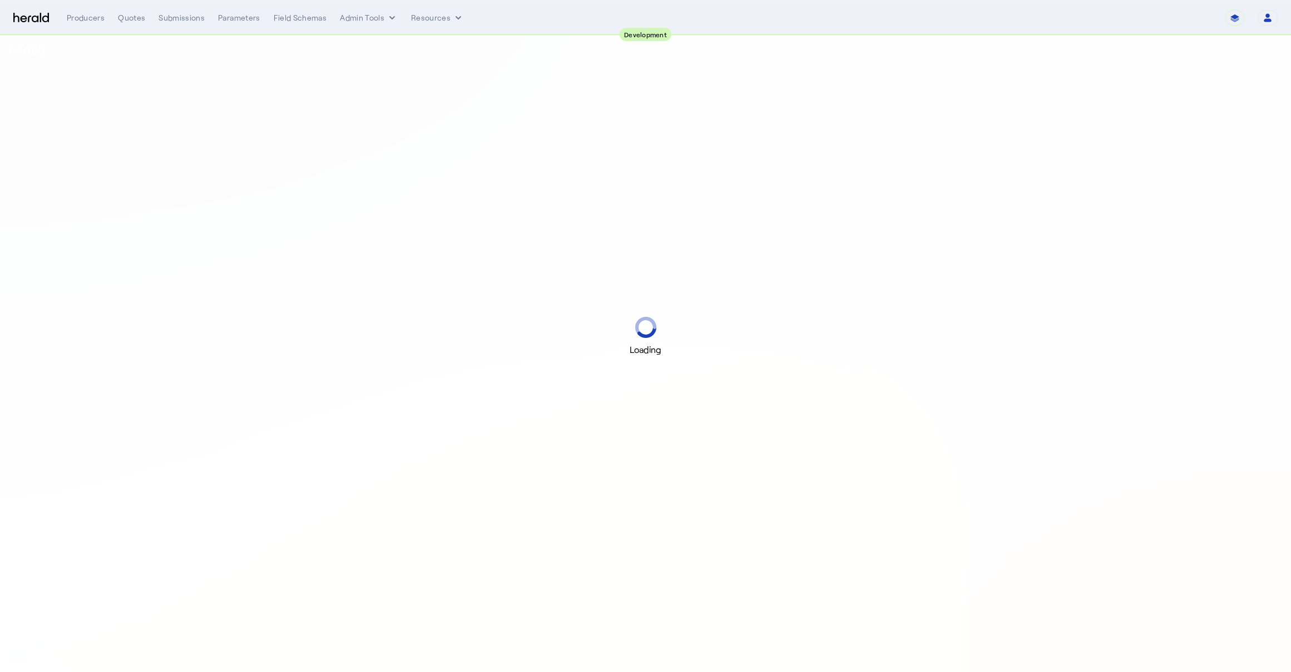
select select "pfm_2v8p_herald_api"
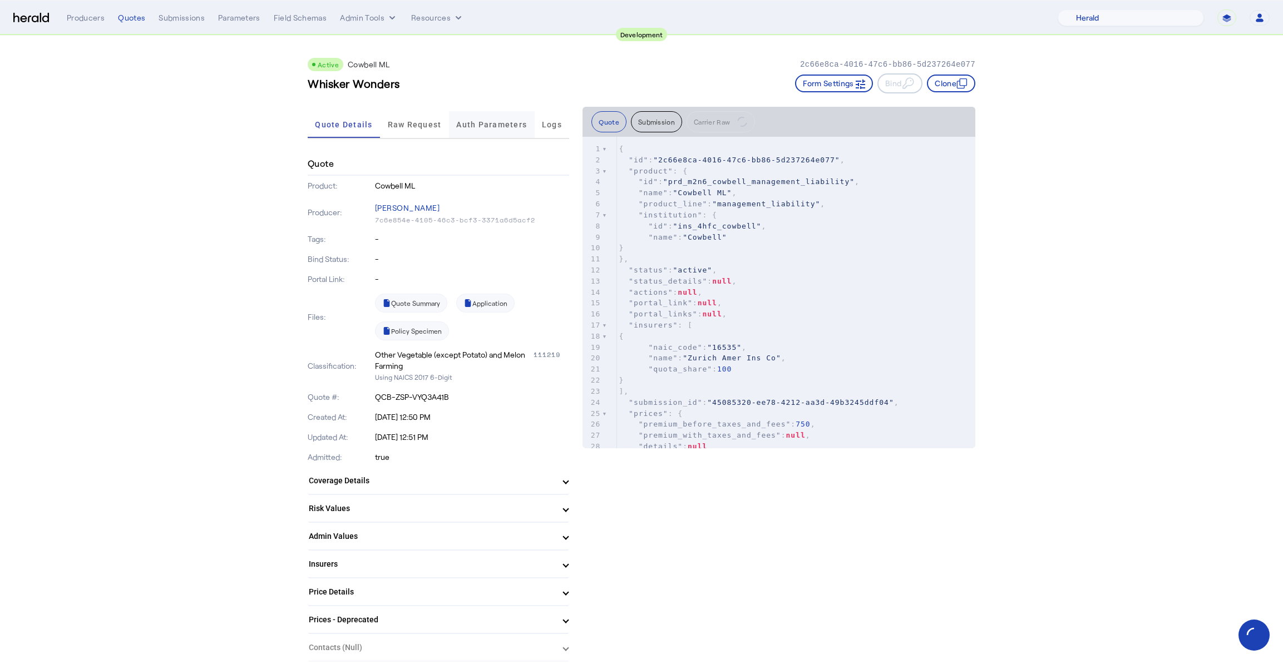
click at [485, 119] on span "Auth Parameters" at bounding box center [491, 124] width 71 height 27
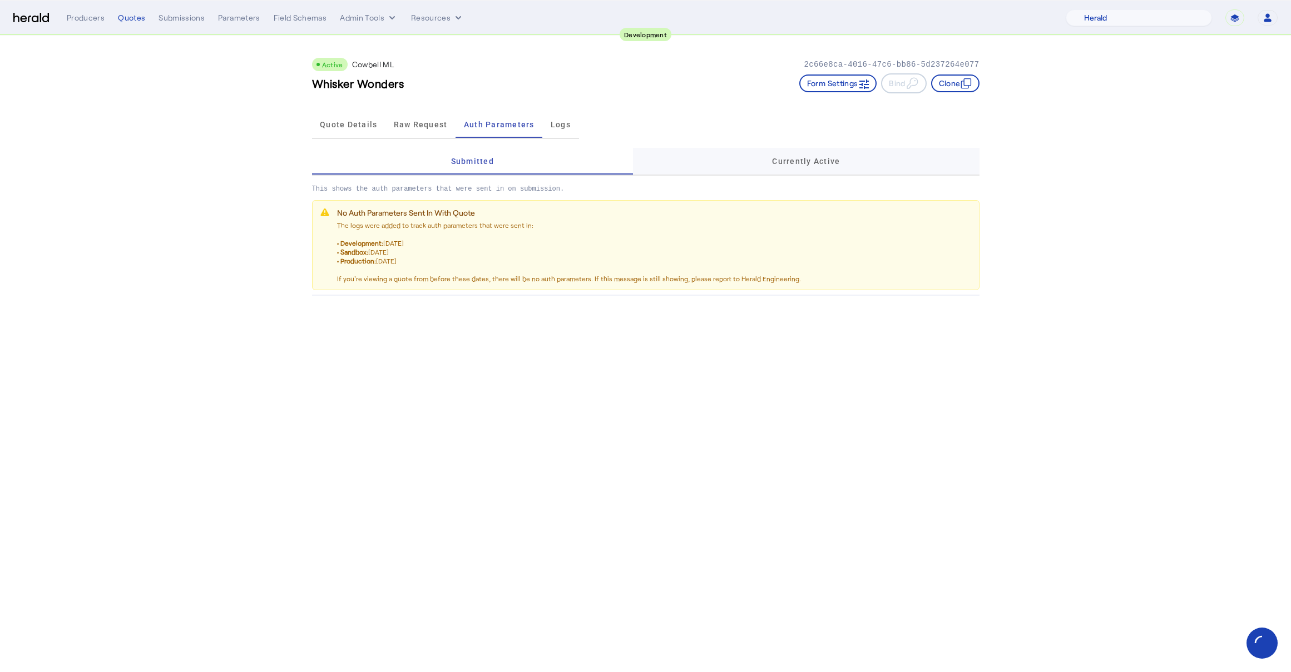
click at [878, 167] on div "Currently Active" at bounding box center [806, 161] width 346 height 27
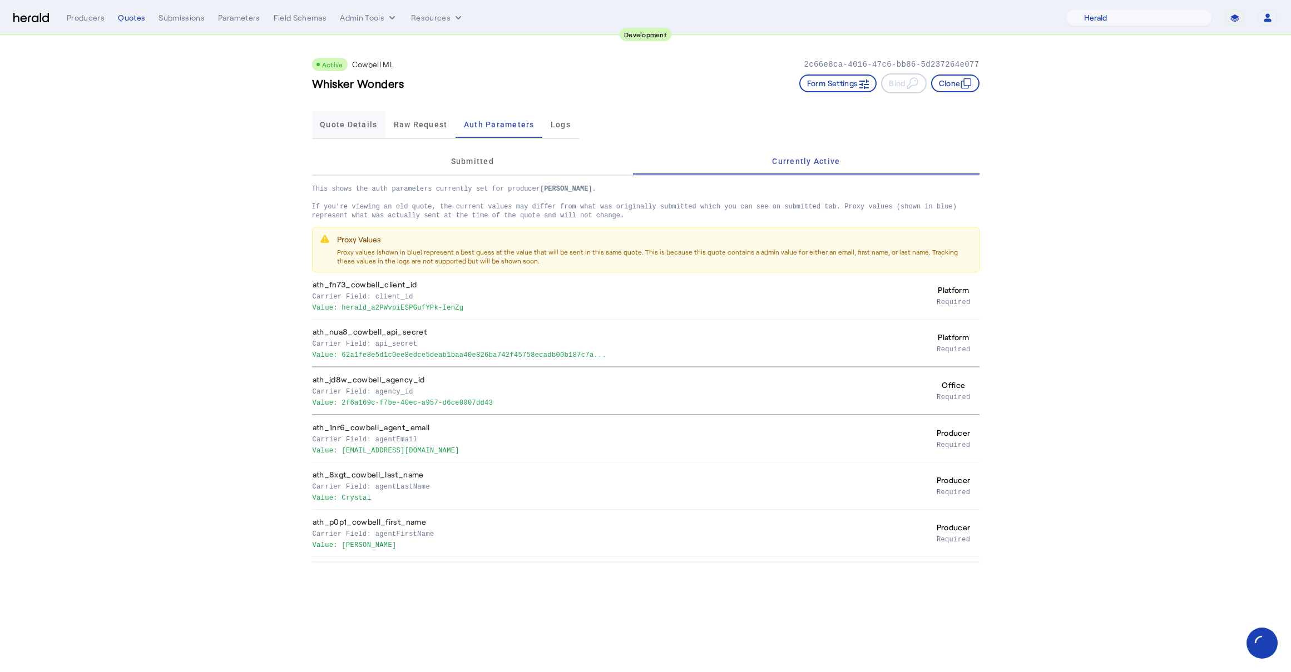
click at [349, 126] on span "Quote Details" at bounding box center [348, 125] width 57 height 8
